Goal: Task Accomplishment & Management: Manage account settings

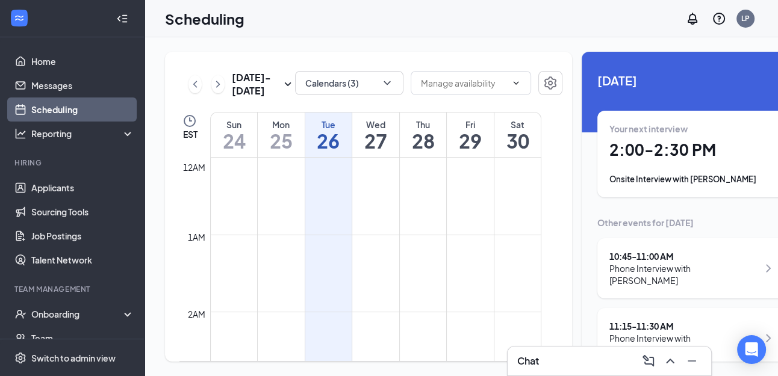
scroll to position [1032, 0]
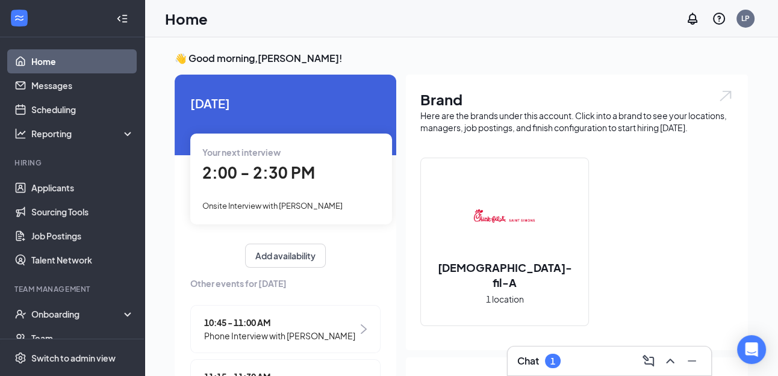
click at [591, 359] on div "Chat 1" at bounding box center [609, 361] width 184 height 19
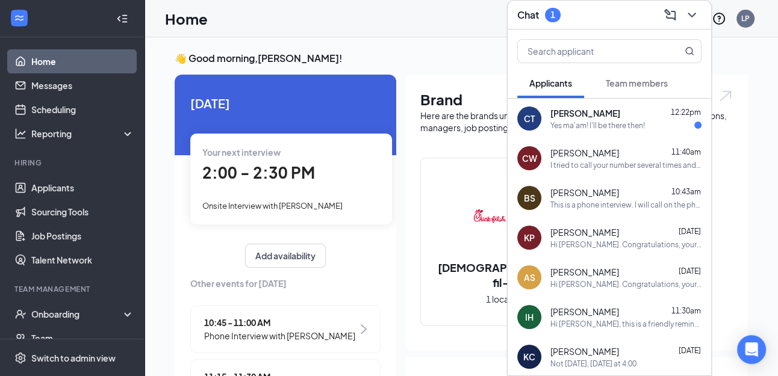
click at [591, 125] on div "Yes ma'am! I'll be there then!" at bounding box center [597, 125] width 95 height 10
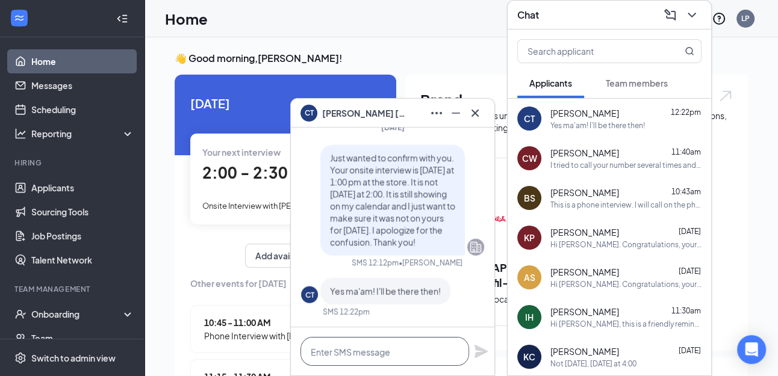
click at [370, 353] on textarea at bounding box center [384, 351] width 169 height 29
type textarea "Awesome!!"
click at [475, 349] on icon "Plane" at bounding box center [480, 351] width 13 height 13
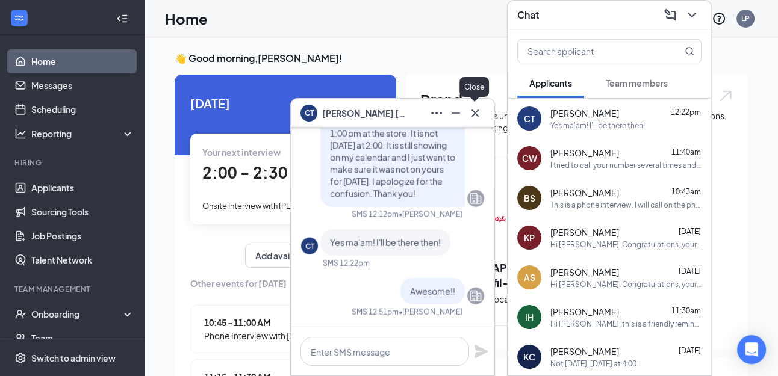
click at [477, 108] on icon "Cross" at bounding box center [475, 113] width 14 height 14
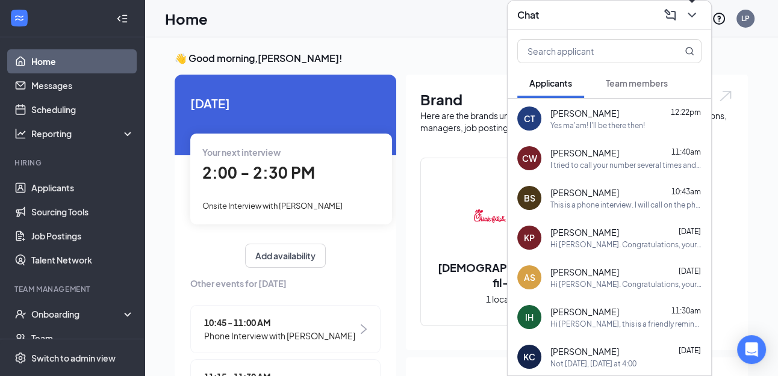
click at [696, 9] on icon "ChevronDown" at bounding box center [691, 15] width 14 height 14
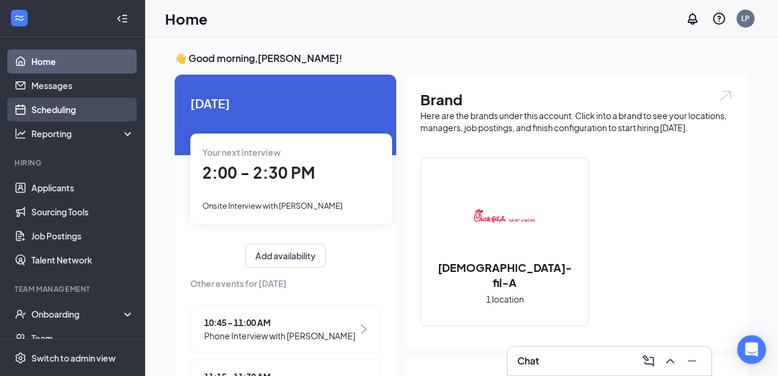
click at [60, 109] on link "Scheduling" at bounding box center [82, 110] width 103 height 24
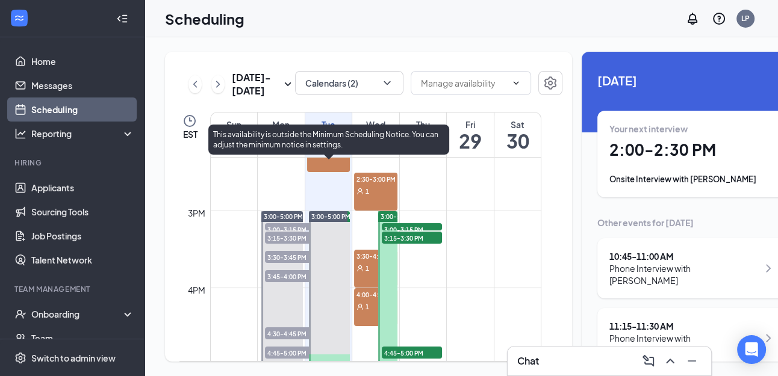
scroll to position [1099, 0]
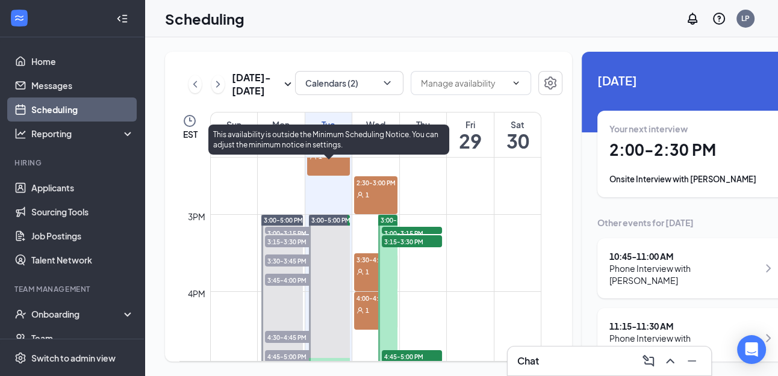
click at [330, 225] on span "3:00-5:00 PM" at bounding box center [330, 220] width 39 height 8
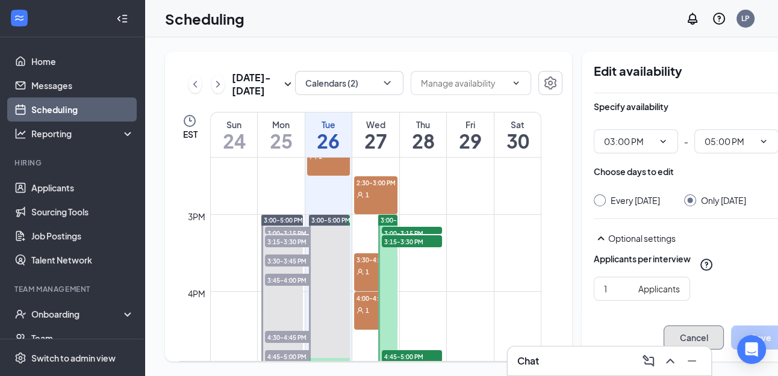
click at [665, 334] on button "Cancel" at bounding box center [693, 338] width 60 height 24
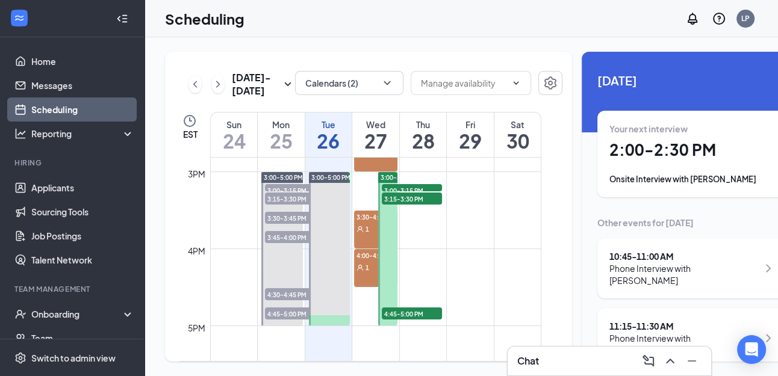
scroll to position [1144, 0]
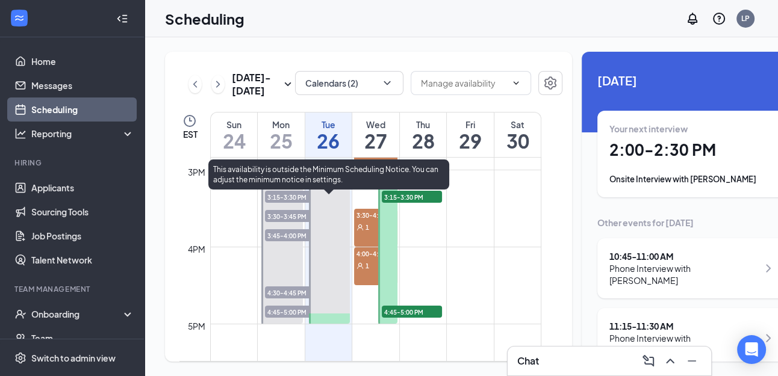
click at [332, 278] on div at bounding box center [330, 247] width 42 height 154
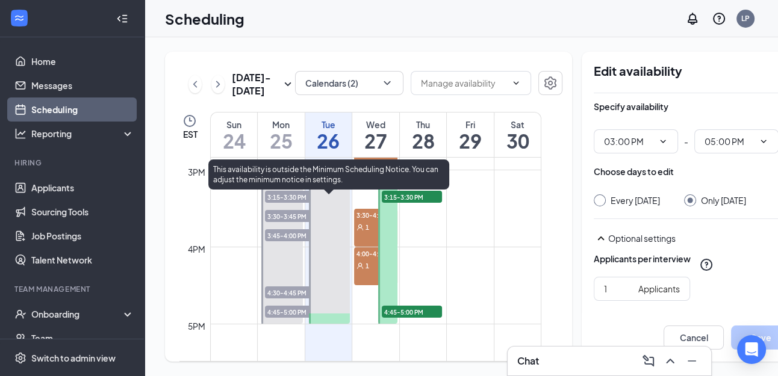
click at [331, 324] on div at bounding box center [330, 247] width 42 height 154
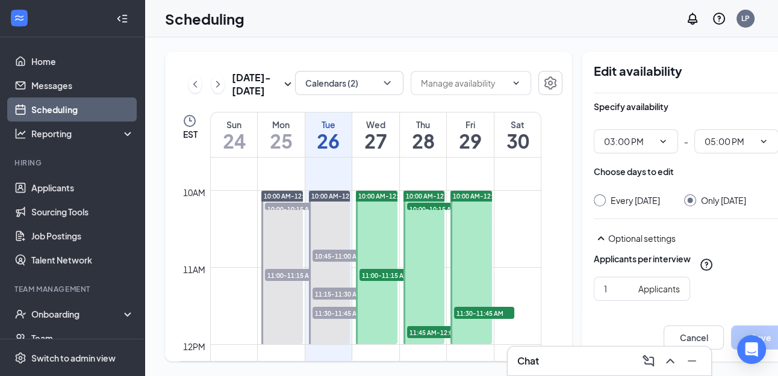
scroll to position [737, 0]
click at [377, 245] on div at bounding box center [377, 269] width 42 height 154
click at [381, 282] on span "11:00-11:15 AM" at bounding box center [389, 276] width 60 height 12
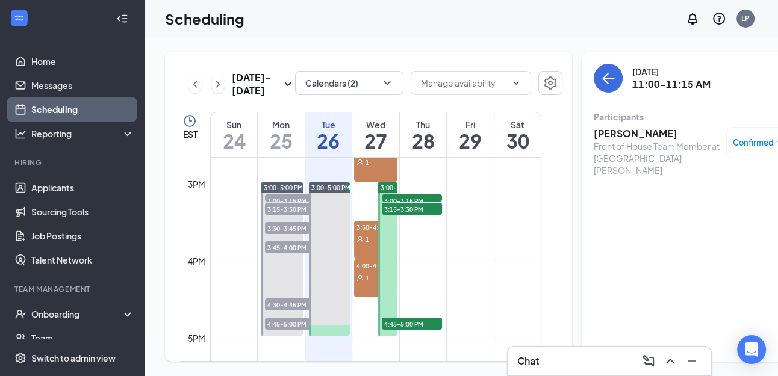
scroll to position [1134, 0]
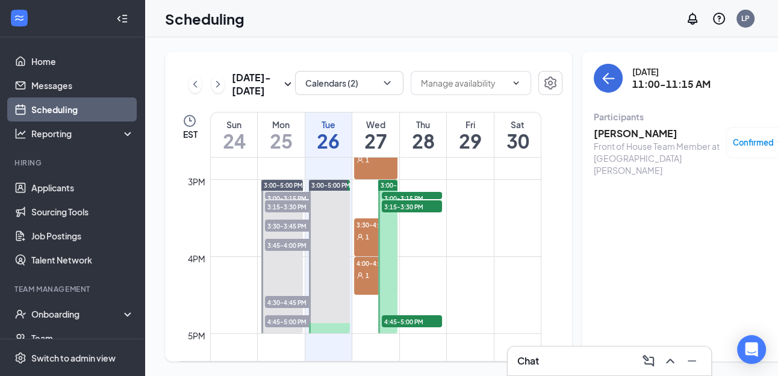
click at [402, 204] on span "3:00-3:15 PM" at bounding box center [412, 198] width 60 height 12
click at [402, 213] on span "3:15-3:30 PM" at bounding box center [412, 206] width 60 height 12
click at [397, 327] on span "4:45-5:00 PM" at bounding box center [412, 321] width 60 height 12
click at [407, 213] on span "3:15-3:30 PM" at bounding box center [412, 206] width 60 height 12
click at [369, 243] on div "1" at bounding box center [375, 237] width 43 height 12
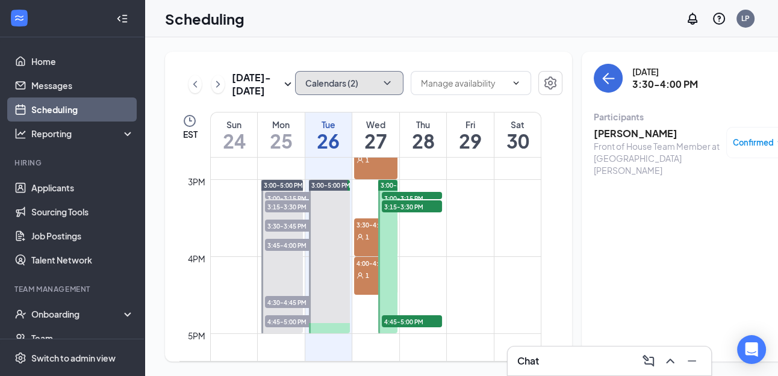
click at [381, 81] on icon "ChevronDown" at bounding box center [387, 83] width 12 height 12
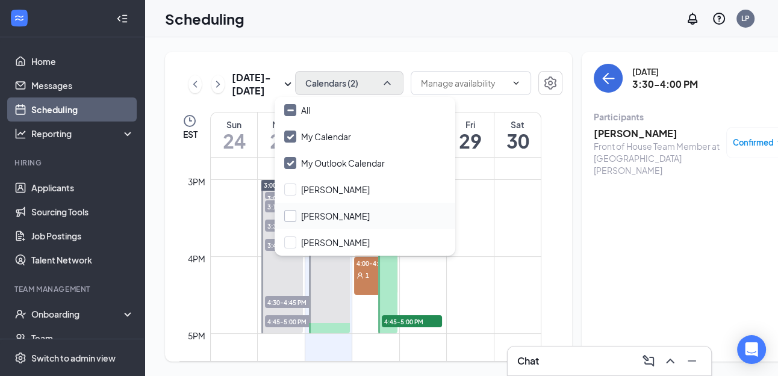
click at [291, 211] on input "[PERSON_NAME]" at bounding box center [326, 216] width 85 height 12
checkbox input "true"
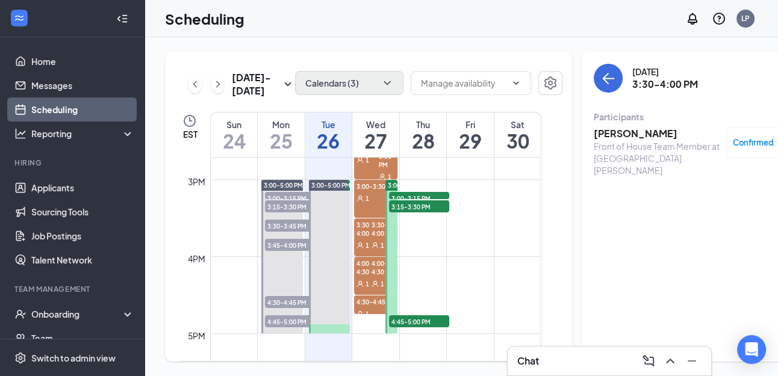
click at [488, 98] on div at bounding box center [471, 84] width 120 height 26
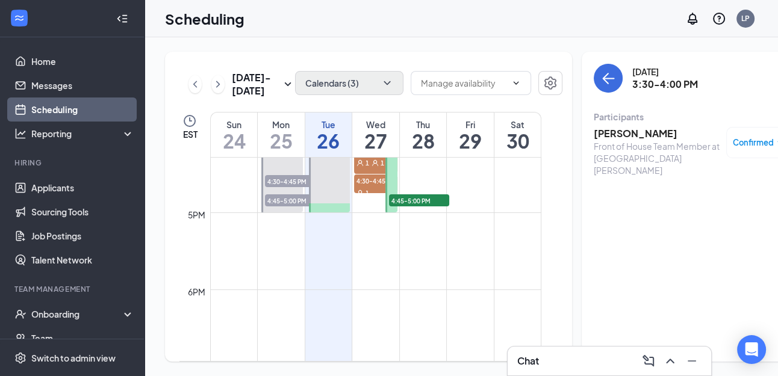
scroll to position [1252, 0]
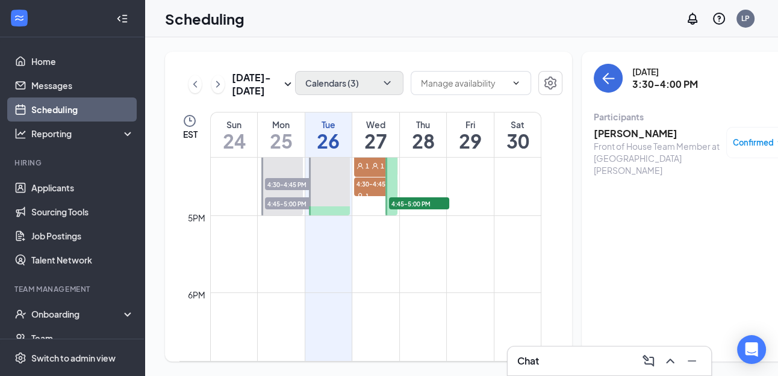
click at [420, 210] on span "4:45-5:00 PM" at bounding box center [419, 203] width 60 height 12
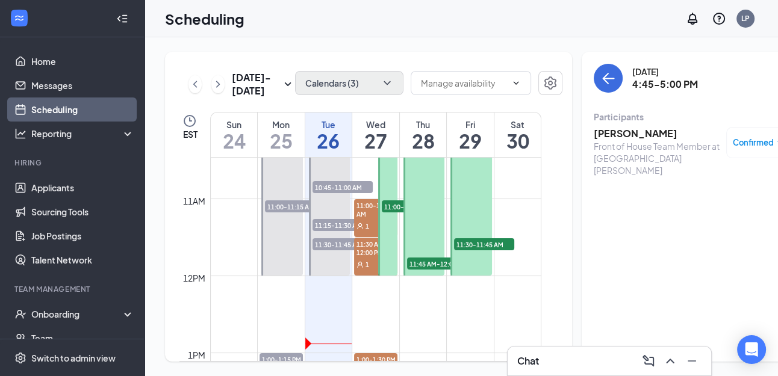
scroll to position [805, 0]
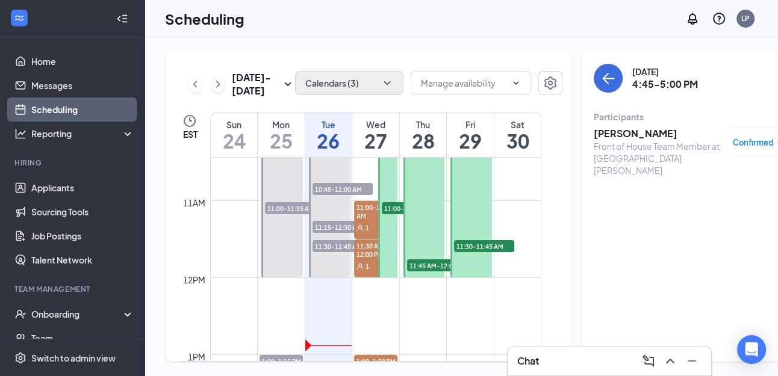
click at [431, 272] on span "11:45 AM-12:00 PM" at bounding box center [437, 265] width 60 height 12
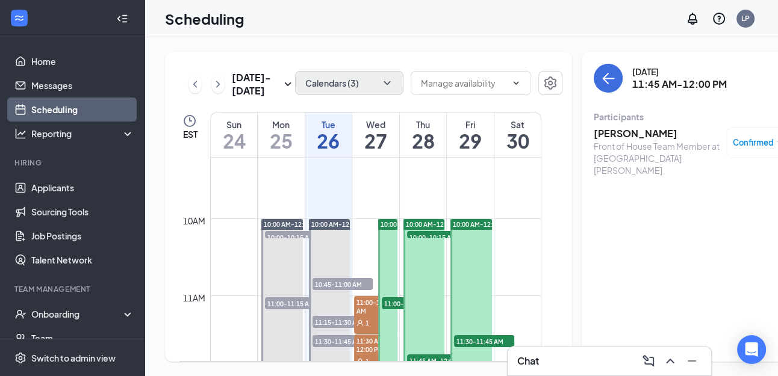
scroll to position [723, 0]
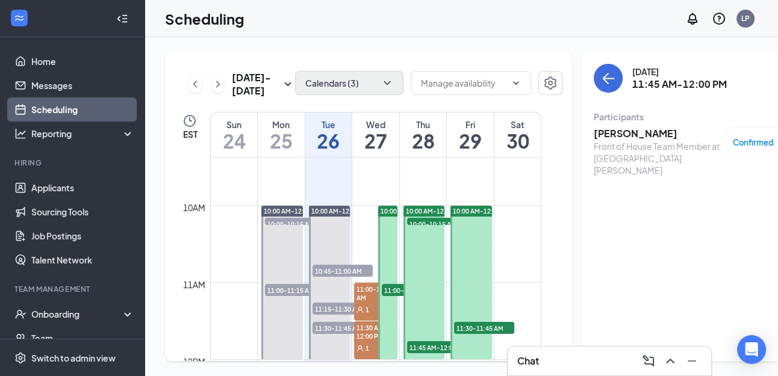
click at [426, 230] on span "10:00-10:15 AM" at bounding box center [437, 224] width 60 height 12
click at [487, 334] on span "11:30-11:45 AM" at bounding box center [484, 328] width 60 height 12
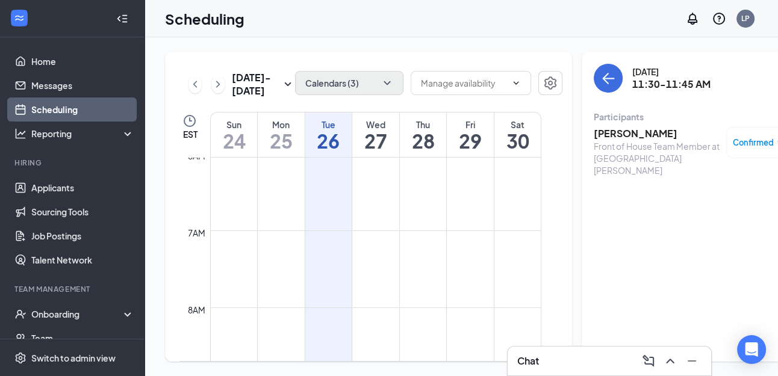
scroll to position [462, 0]
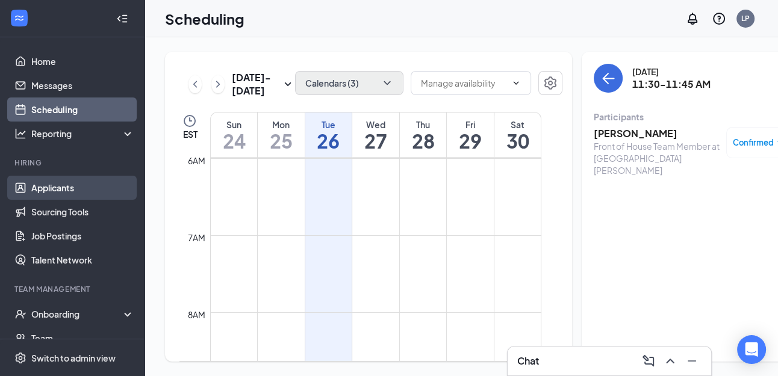
click at [64, 187] on link "Applicants" at bounding box center [82, 188] width 103 height 24
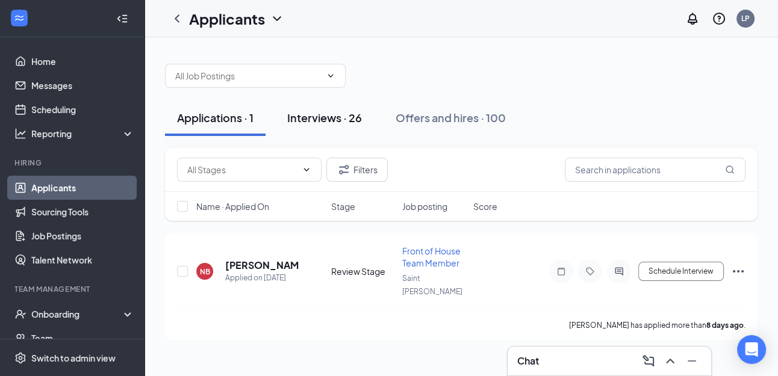
click at [335, 122] on div "Interviews · 26" at bounding box center [324, 117] width 75 height 15
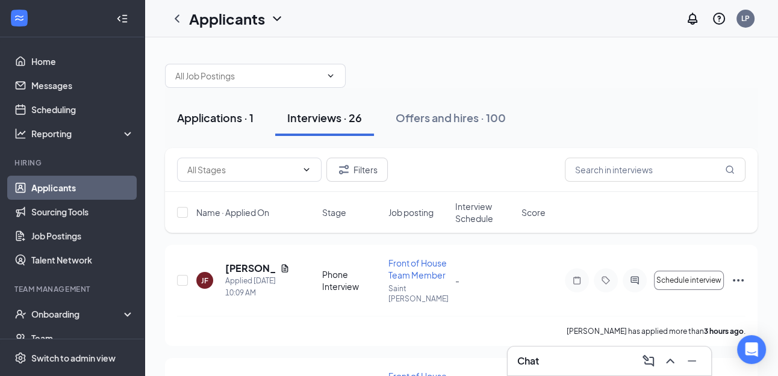
click at [204, 119] on div "Applications · 1" at bounding box center [215, 117] width 76 height 15
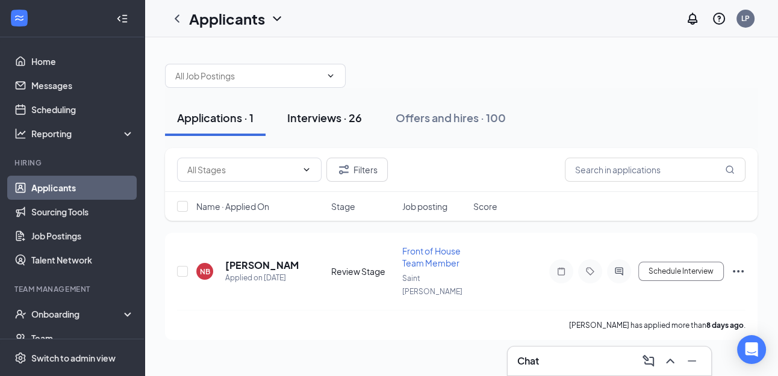
click at [314, 126] on button "Interviews · 26" at bounding box center [324, 118] width 99 height 36
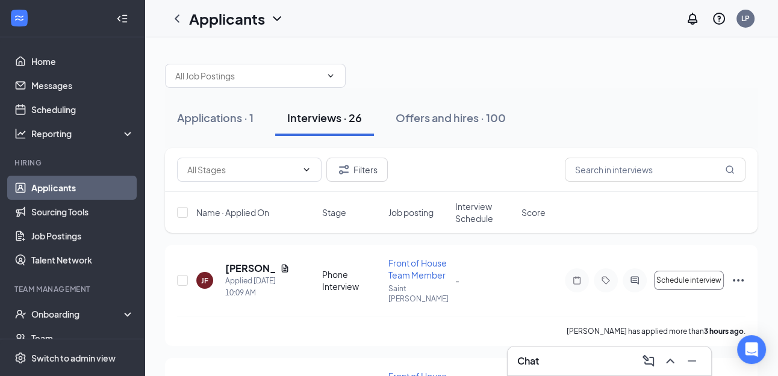
click at [560, 360] on div "Chat" at bounding box center [609, 361] width 184 height 19
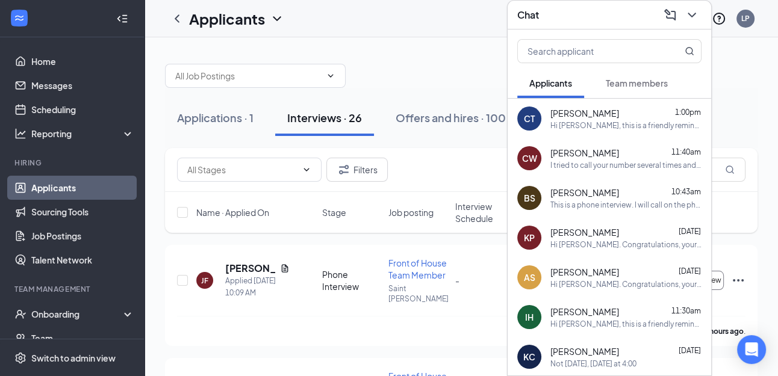
click at [610, 123] on div "Hi [PERSON_NAME], this is a friendly reminder. Your interview with [DEMOGRAPHIC…" at bounding box center [625, 125] width 151 height 10
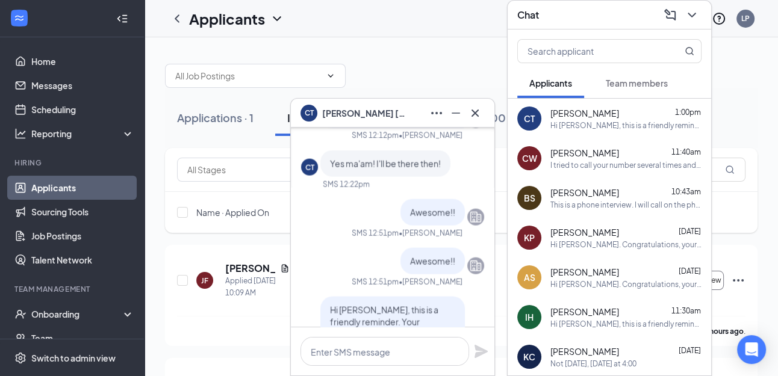
scroll to position [-190, 0]
